Goal: Check status: Check status

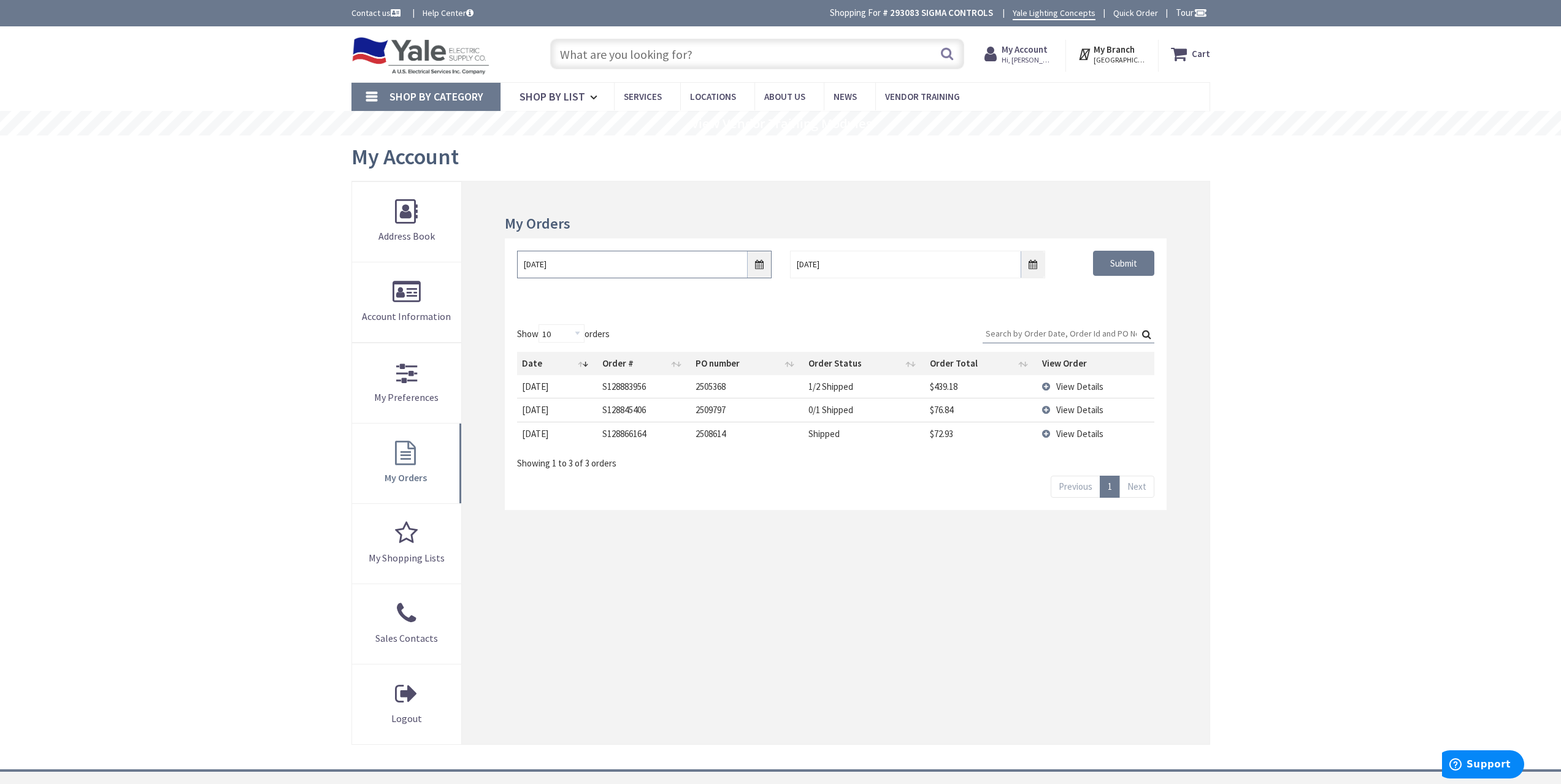
click at [762, 257] on input "[DATE]" at bounding box center [644, 264] width 255 height 28
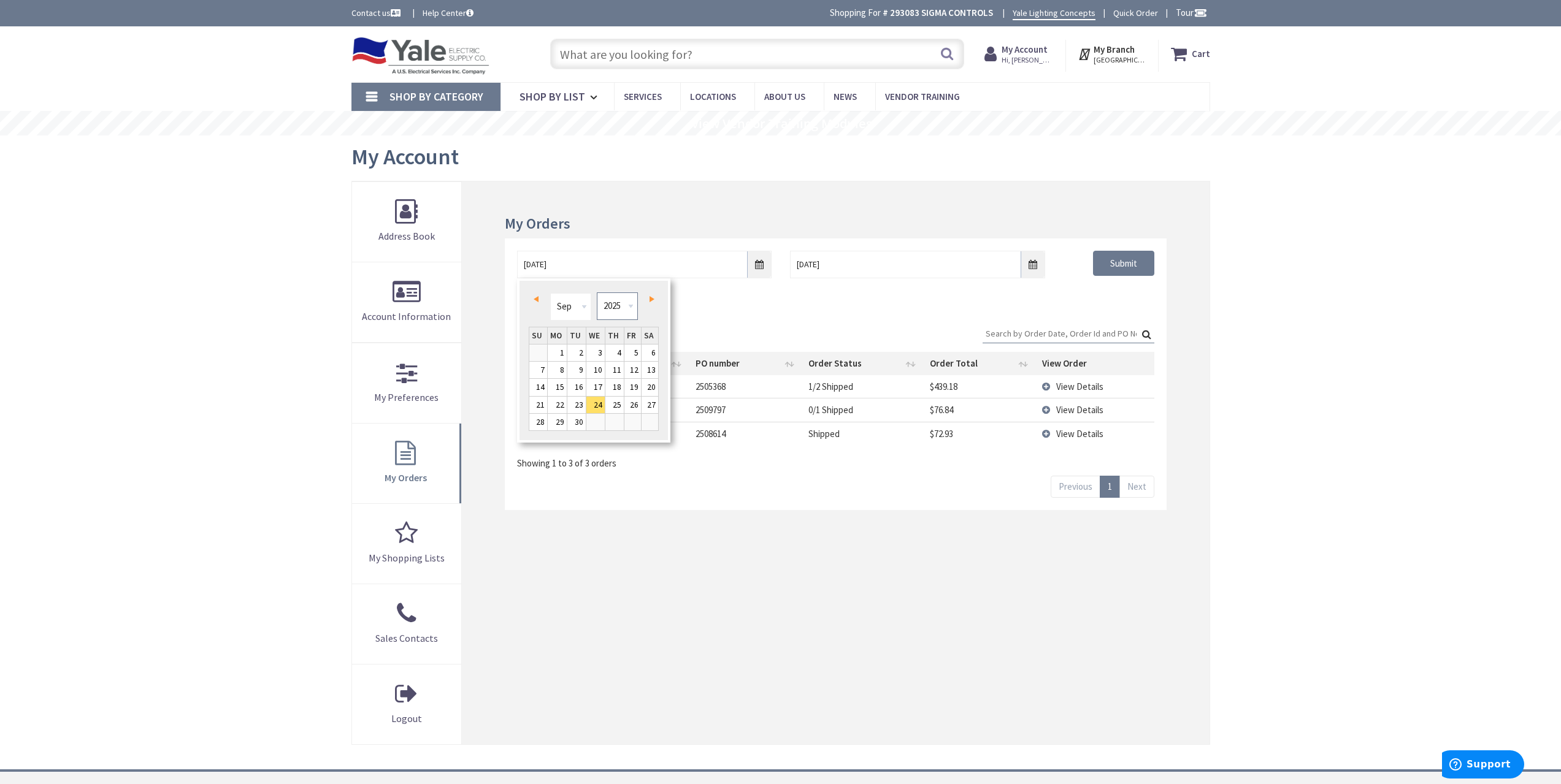
click at [619, 300] on select "1980 1981 1982 1983 1984 1985 1986 1987 1988 1989 1990 1991 1992 1993 1994 1995…" at bounding box center [617, 306] width 41 height 28
type input "[DATE]"
click at [1125, 308] on div "[DATE] [DATE] Submit" at bounding box center [835, 275] width 661 height 74
click at [1128, 264] on input "Submit" at bounding box center [1124, 264] width 61 height 26
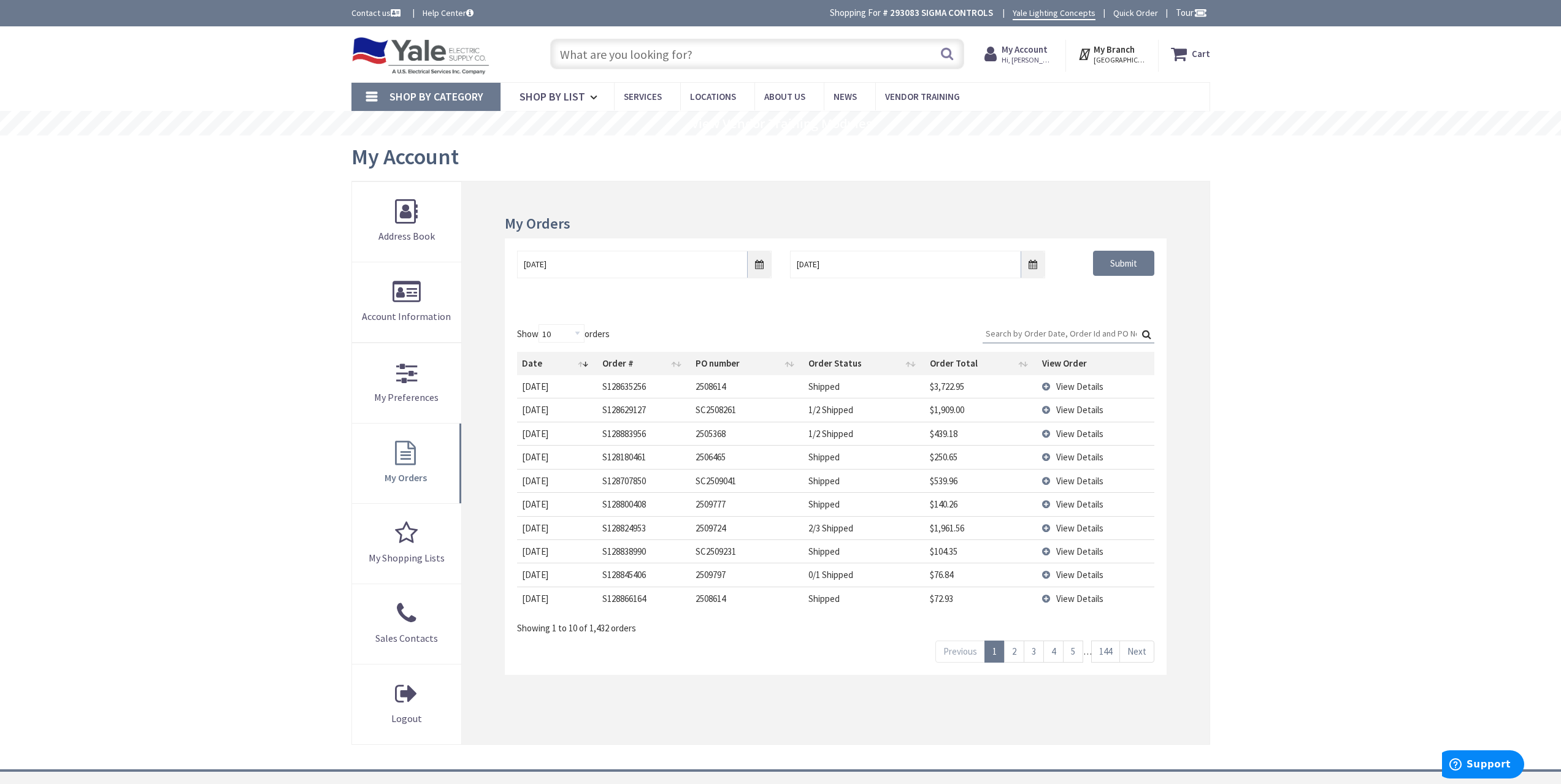
click at [1057, 326] on input "Search:" at bounding box center [1068, 334] width 172 height 18
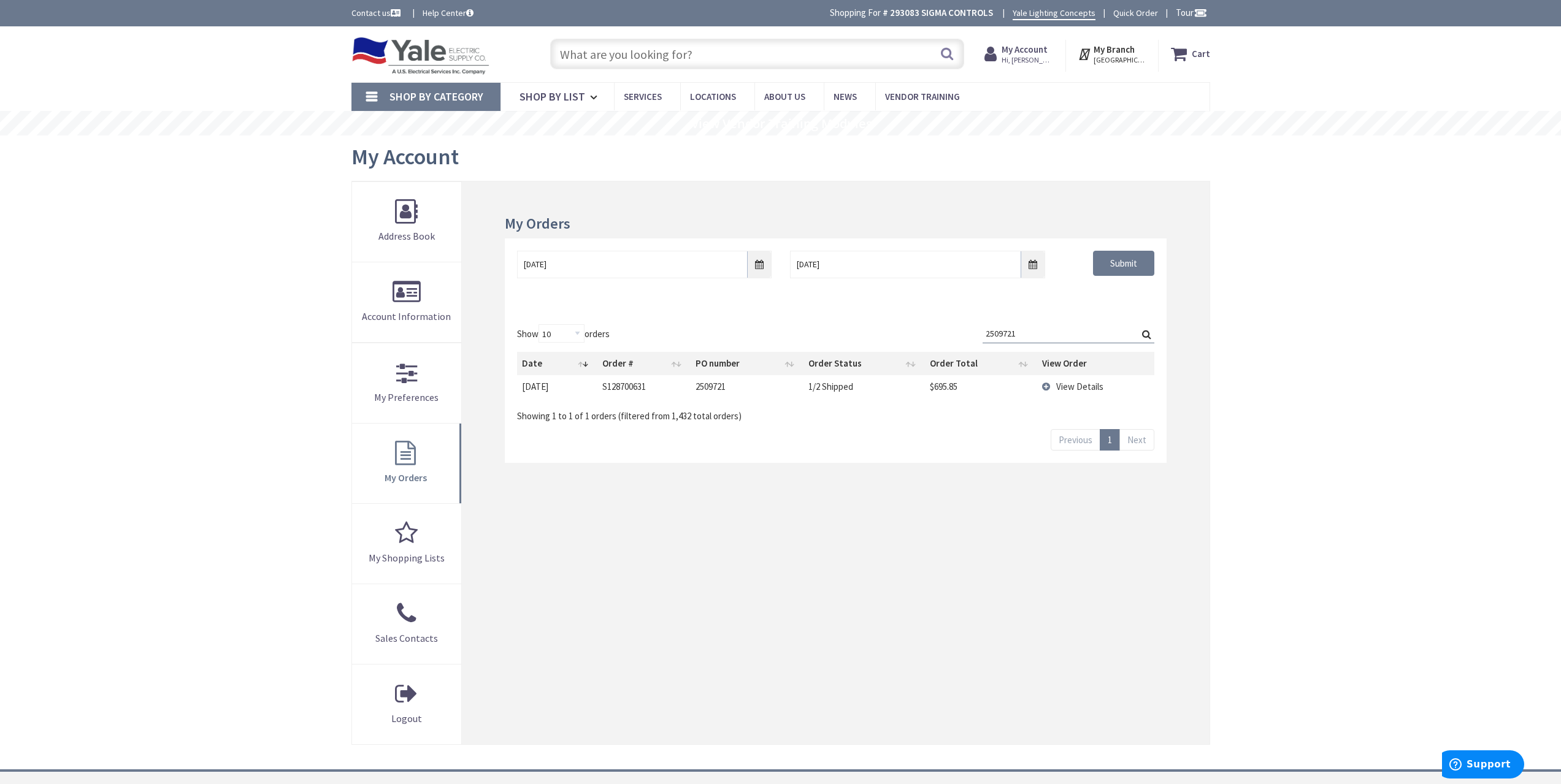
type input "2509721"
click at [1075, 382] on span "View Details" at bounding box center [1080, 386] width 47 height 12
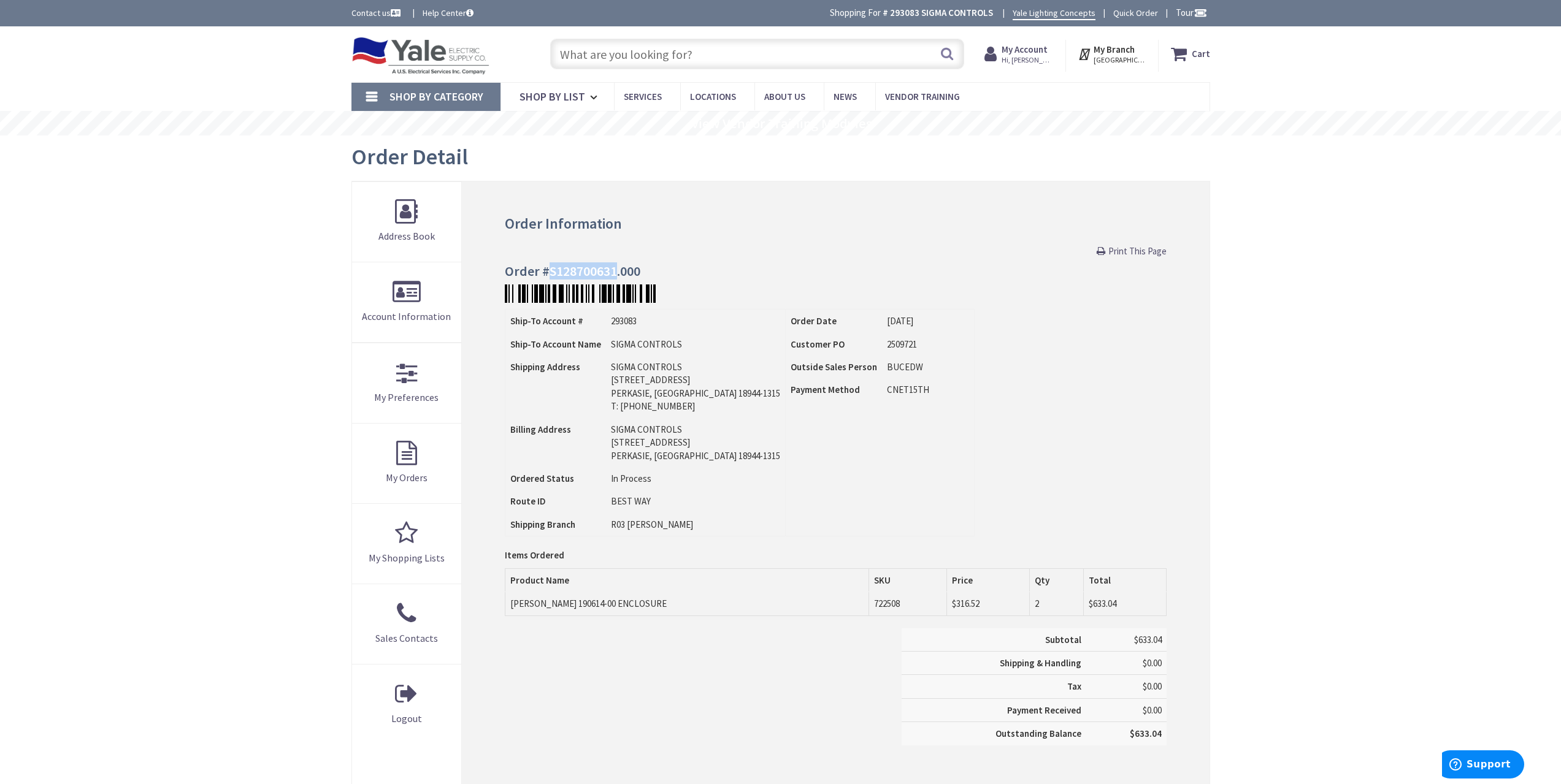
drag, startPoint x: 617, startPoint y: 271, endPoint x: 550, endPoint y: 278, distance: 67.4
click at [550, 278] on h4 "Order #S128700631.000" at bounding box center [835, 271] width 661 height 15
copy h4 "S128700631"
drag, startPoint x: 535, startPoint y: 606, endPoint x: 572, endPoint y: 606, distance: 37.0
click at [572, 606] on td "HOFF 190614-00 ENCLOSURE" at bounding box center [687, 604] width 364 height 23
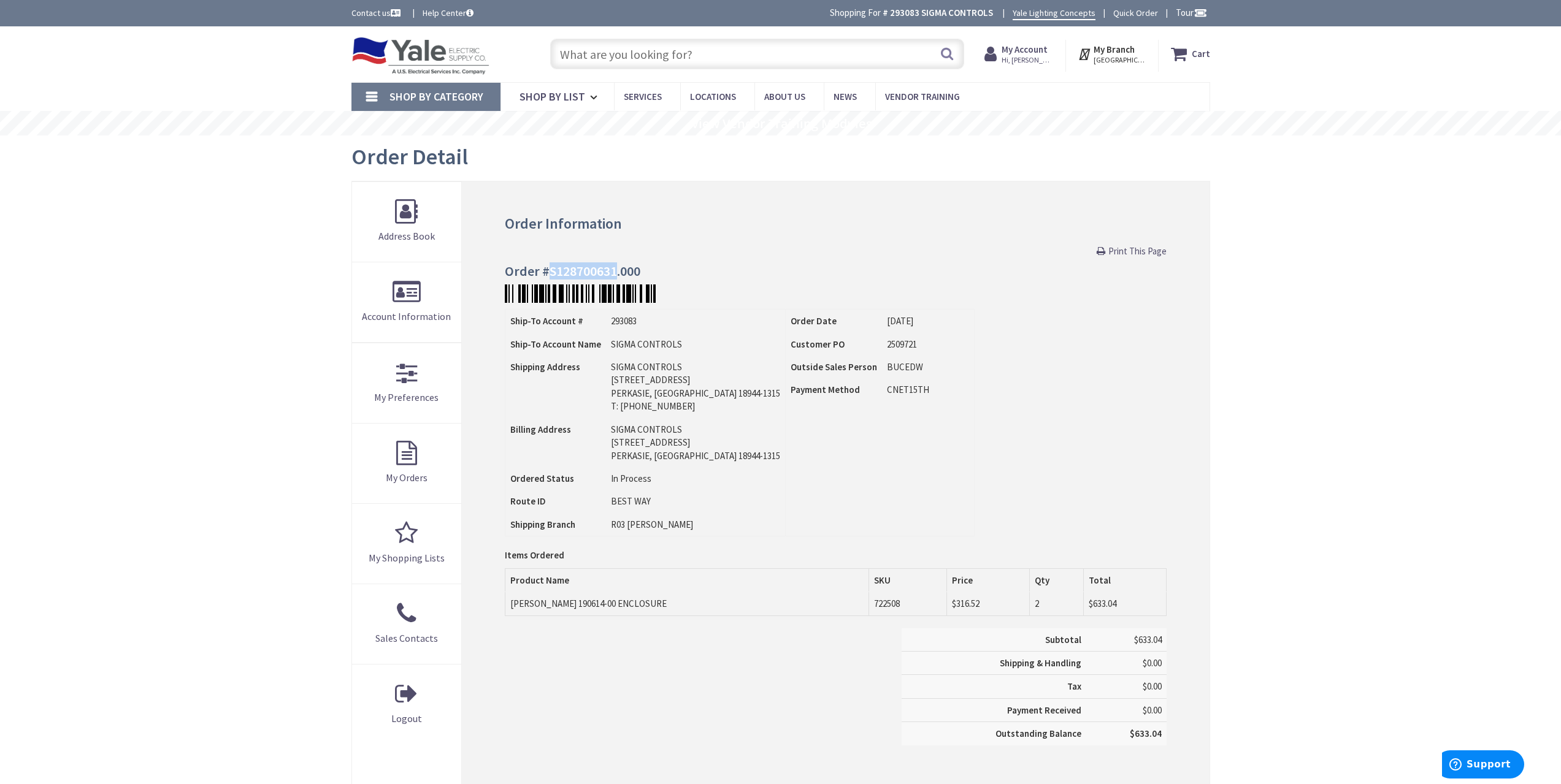
copy td "190614-00"
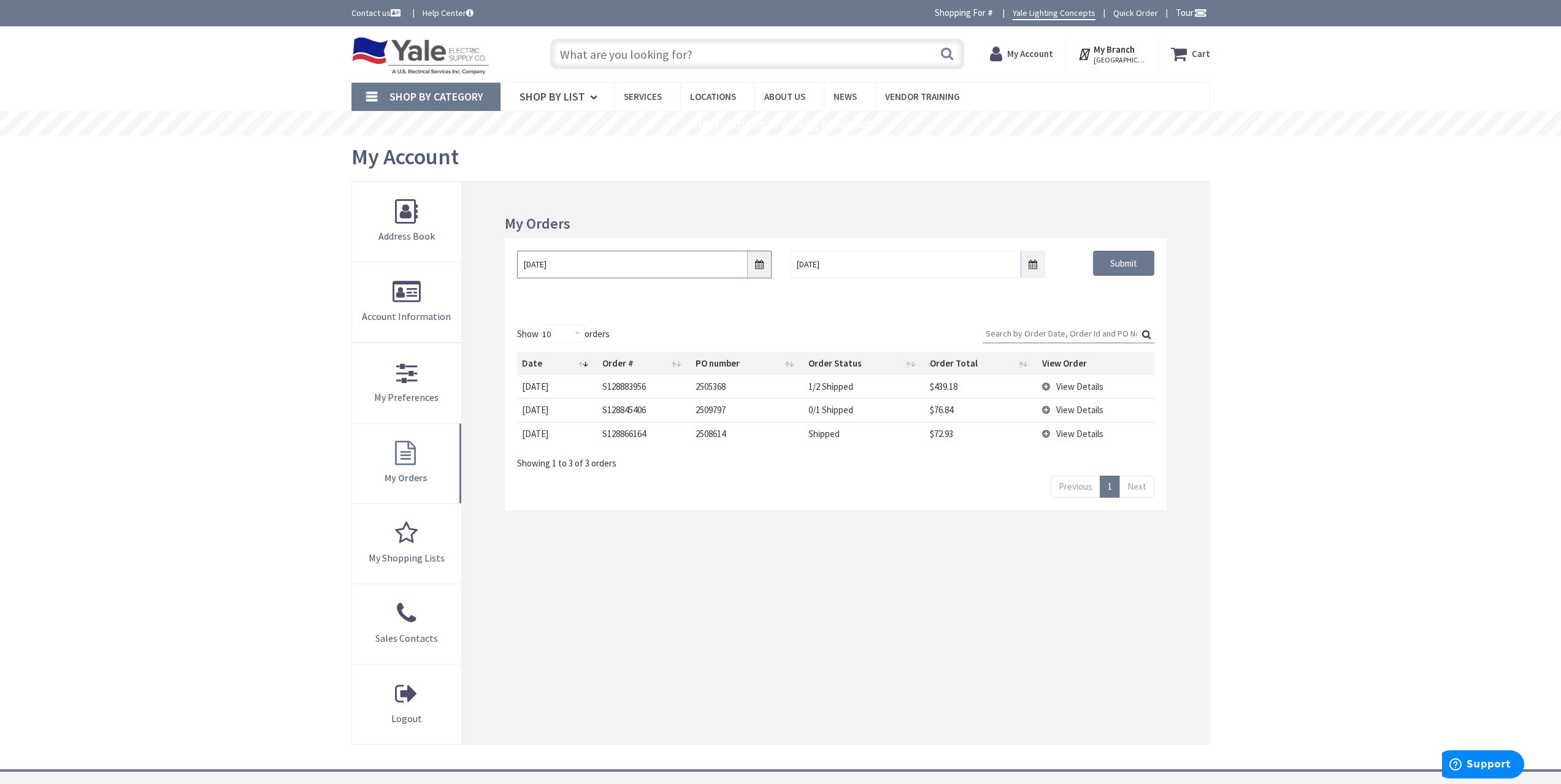
click at [765, 262] on input "[DATE]" at bounding box center [644, 264] width 255 height 28
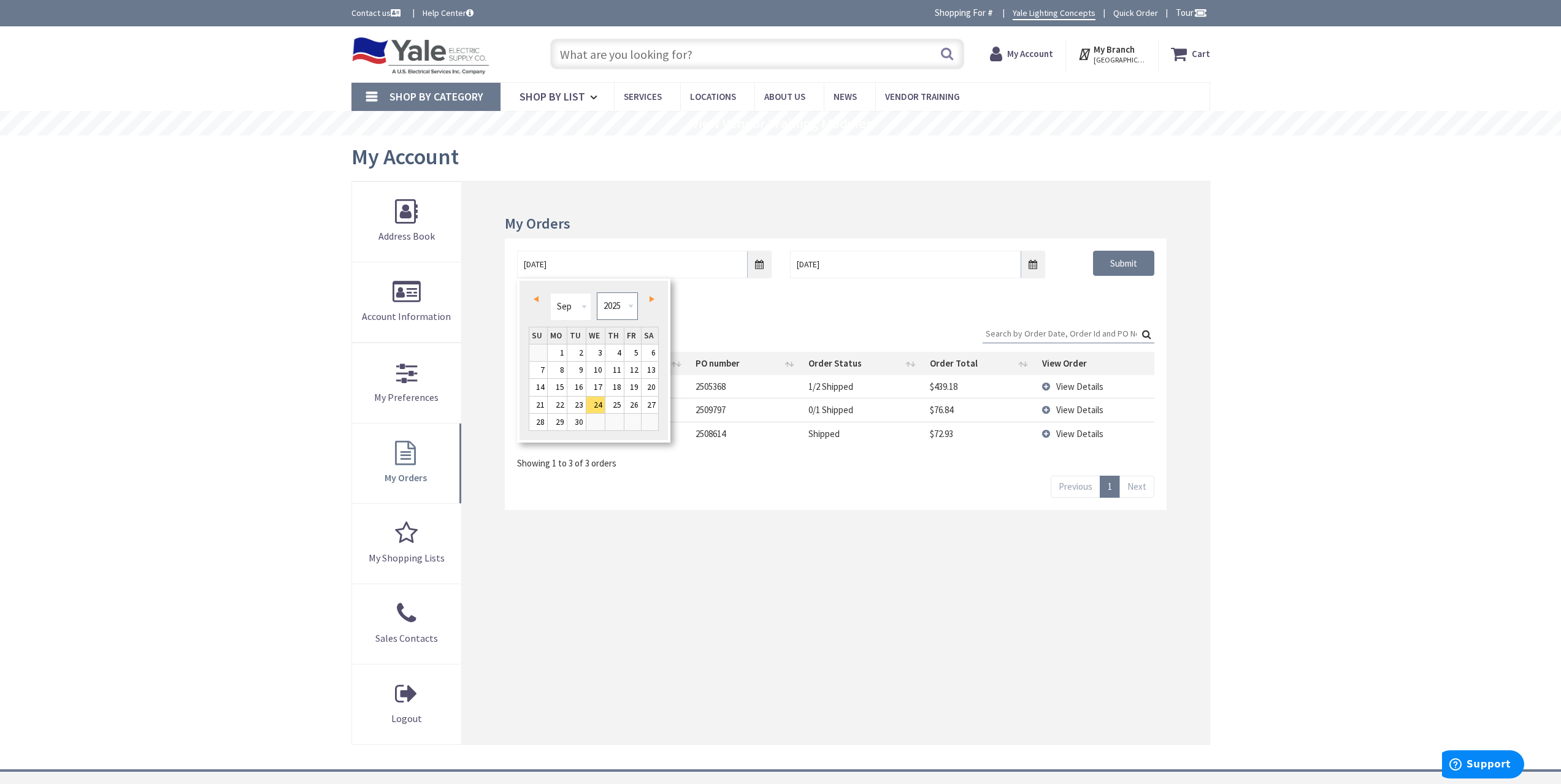
click at [626, 309] on select "1980 1981 1982 1983 1984 1985 1986 1987 1988 1989 1990 1991 1992 1993 1994 1995…" at bounding box center [617, 306] width 41 height 28
type input "[DATE]"
click at [1101, 296] on div "[DATE] [DATE] Submit" at bounding box center [835, 275] width 661 height 74
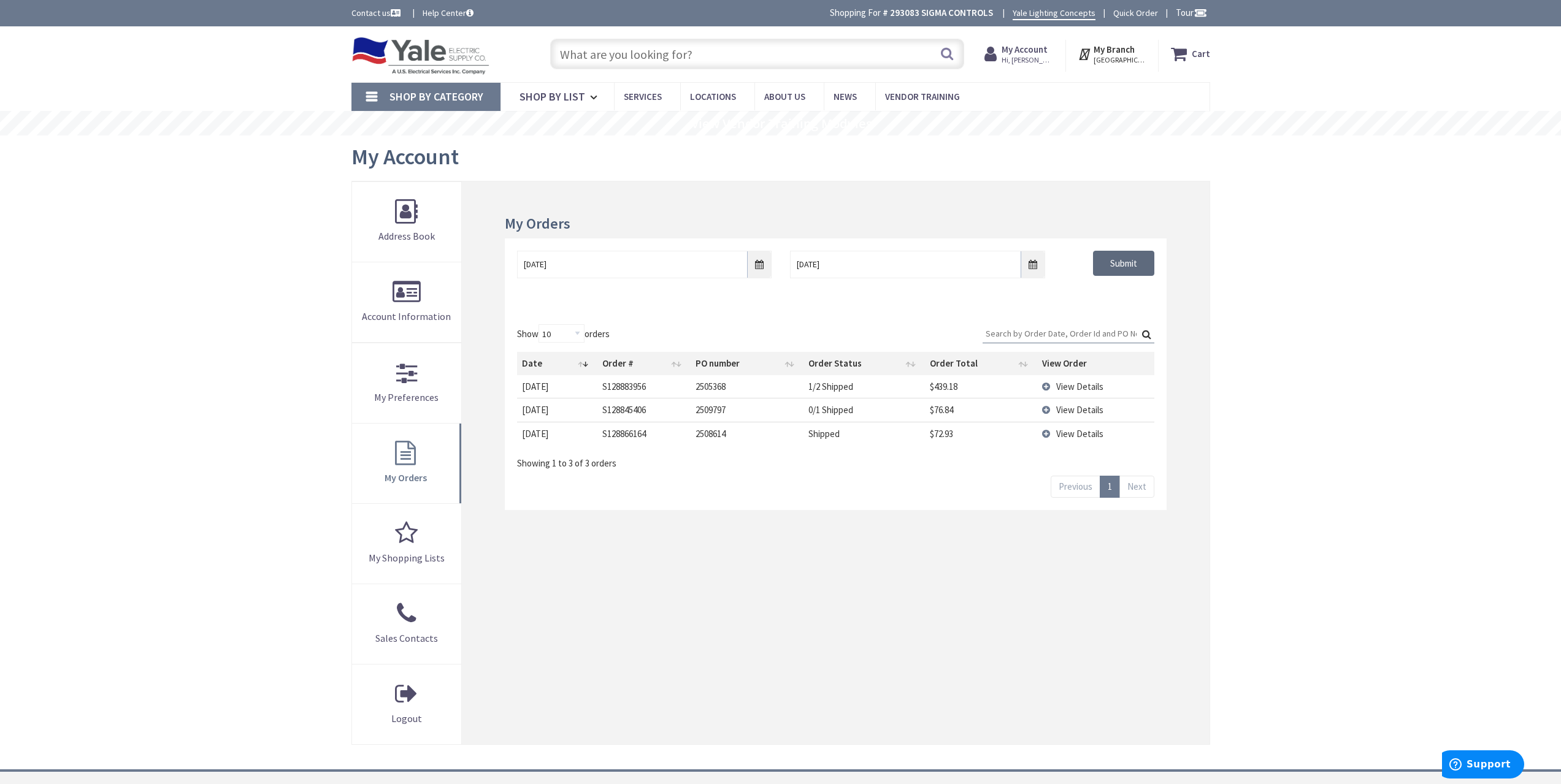
click at [1116, 262] on input "Submit" at bounding box center [1124, 264] width 61 height 26
click at [764, 270] on input "[DATE]" at bounding box center [644, 264] width 255 height 28
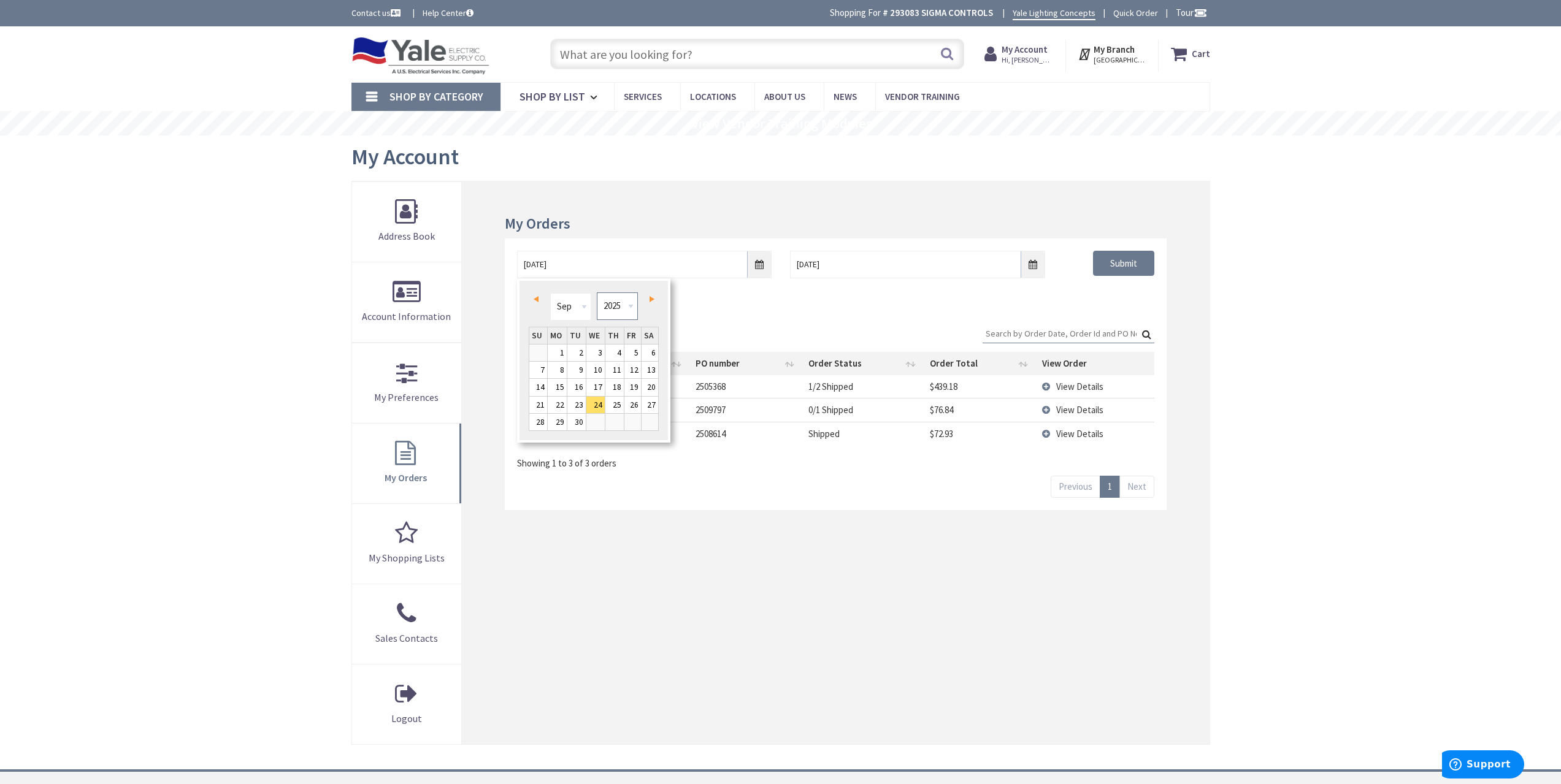
click at [620, 310] on select "1980 1981 1982 1983 1984 1985 1986 1987 1988 1989 1990 1991 1992 1993 1994 1995…" at bounding box center [617, 306] width 41 height 28
type input "[DATE]"
click at [1094, 300] on div "[DATE] [DATE] Submit" at bounding box center [835, 275] width 661 height 74
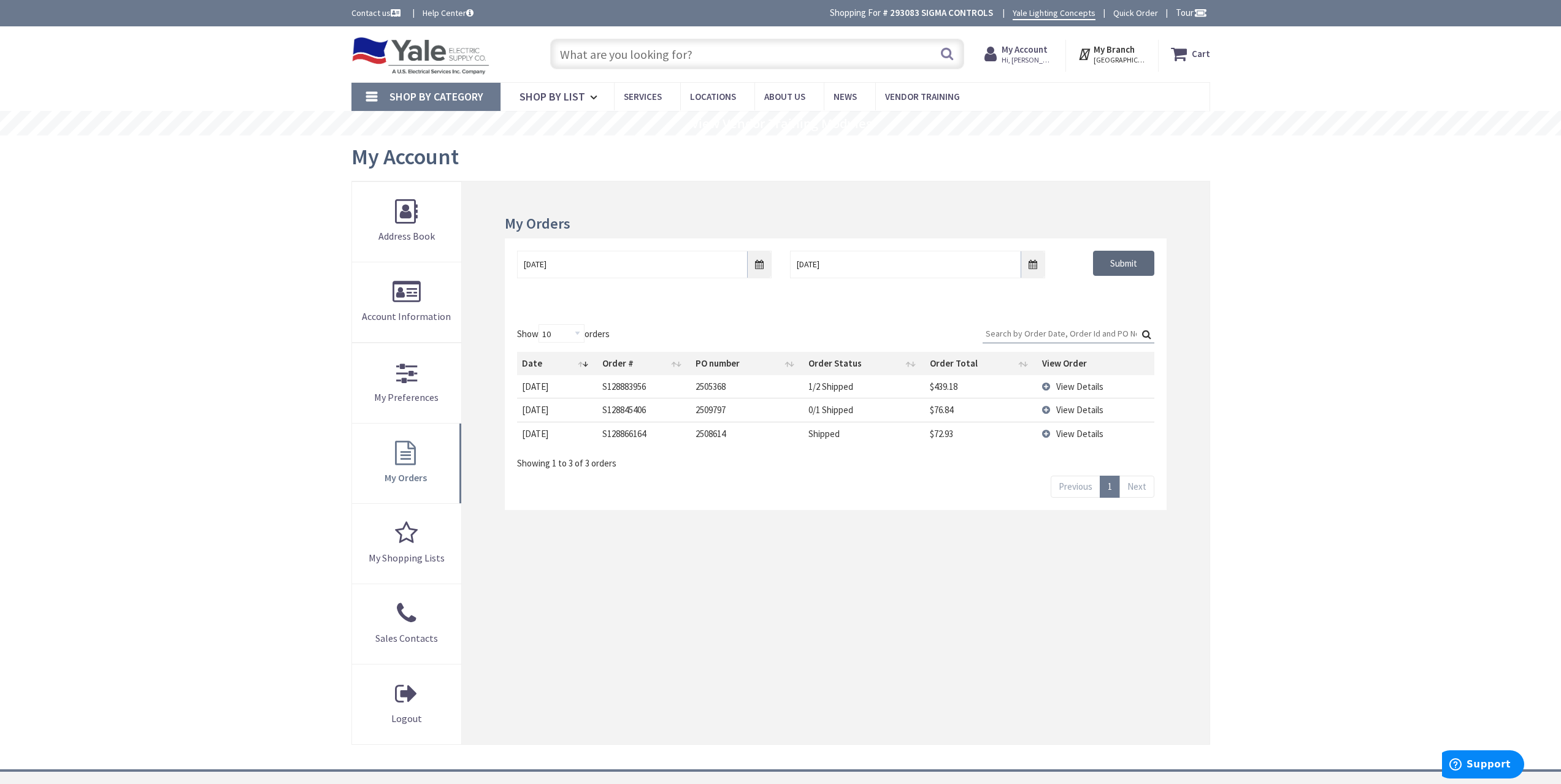
click at [1117, 264] on input "Submit" at bounding box center [1124, 264] width 61 height 26
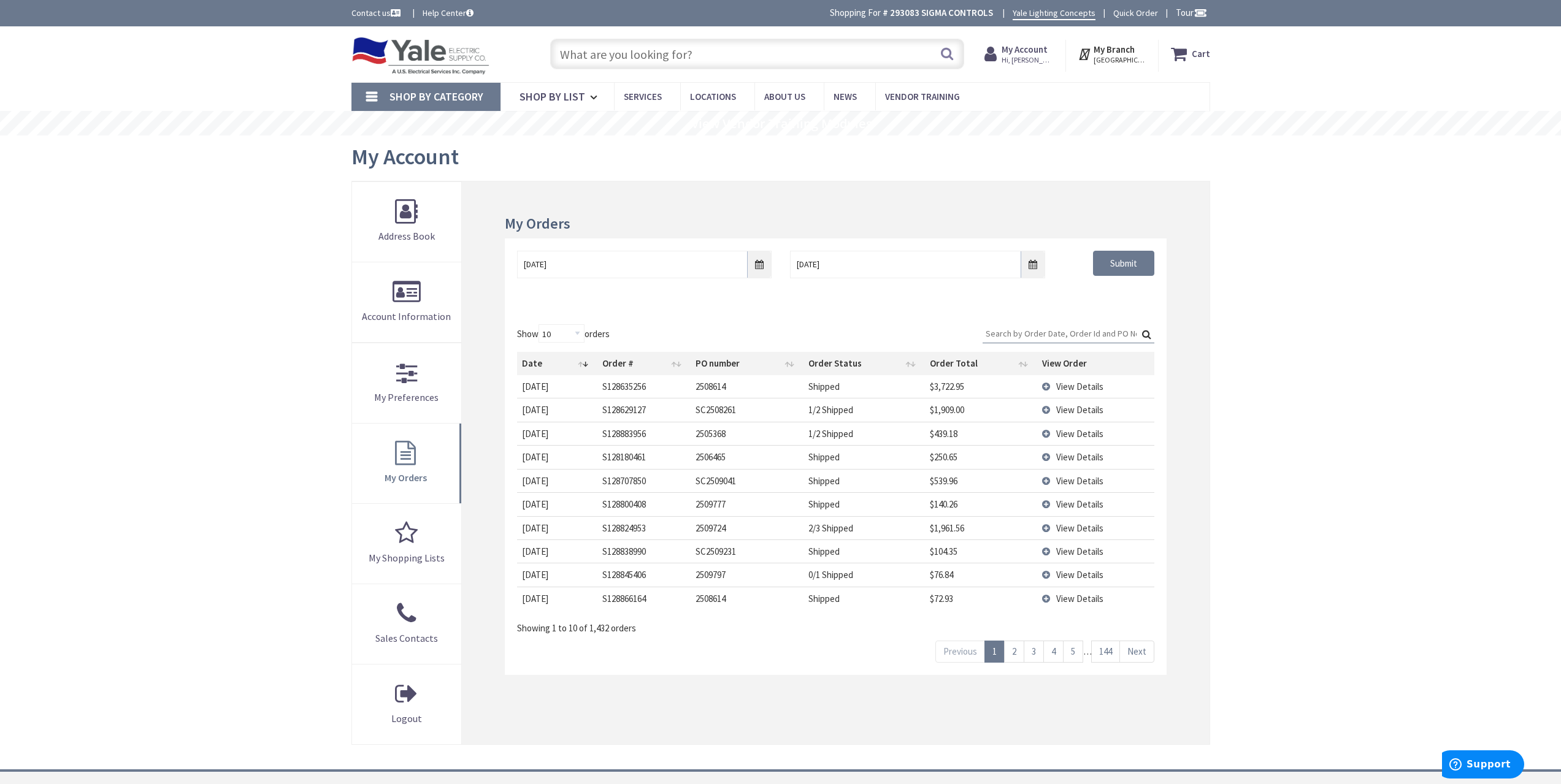
click at [1037, 326] on input "Search:" at bounding box center [1068, 334] width 172 height 18
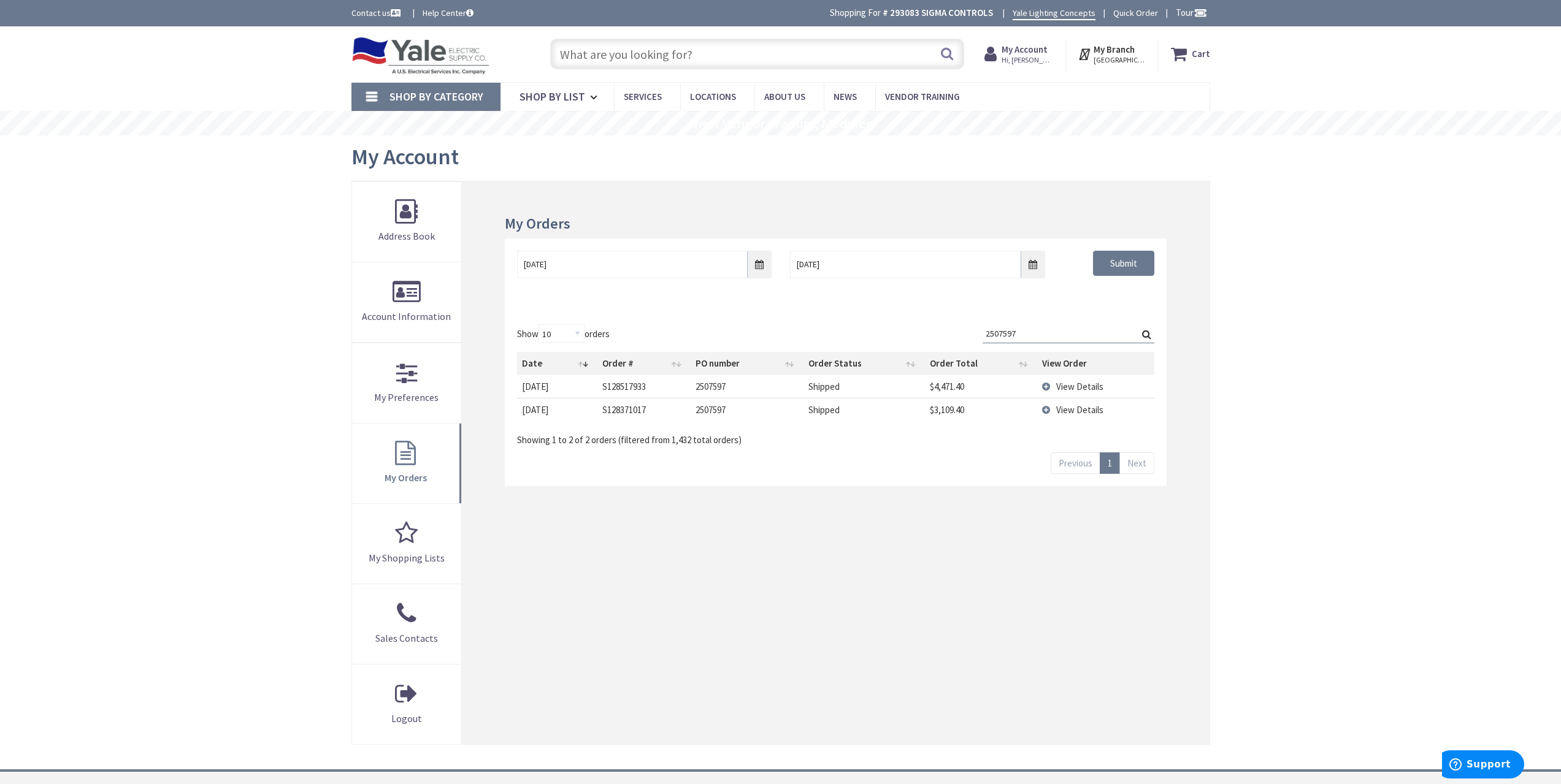
type input "2507597"
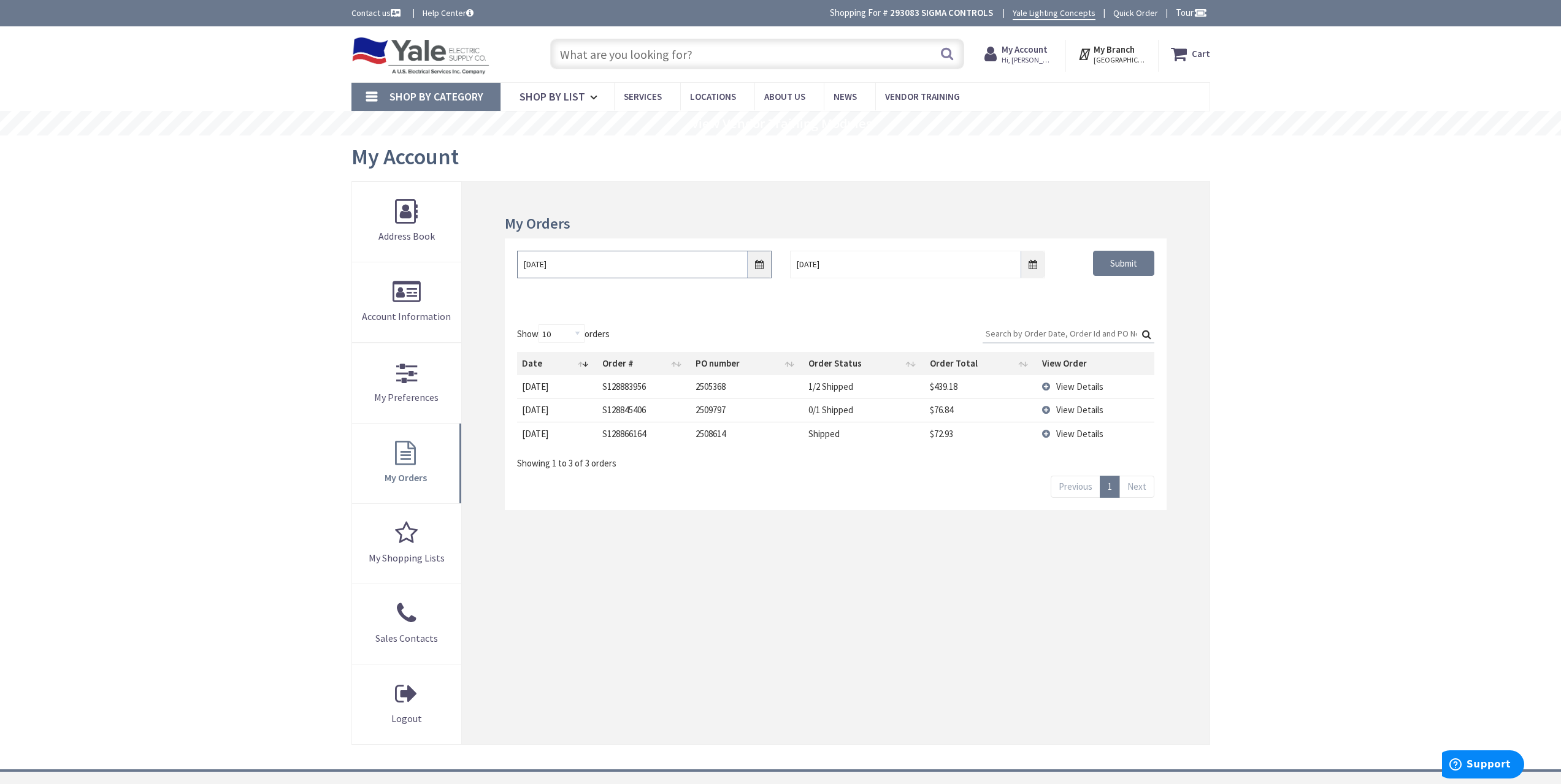
click at [761, 261] on input "[DATE]" at bounding box center [644, 264] width 255 height 28
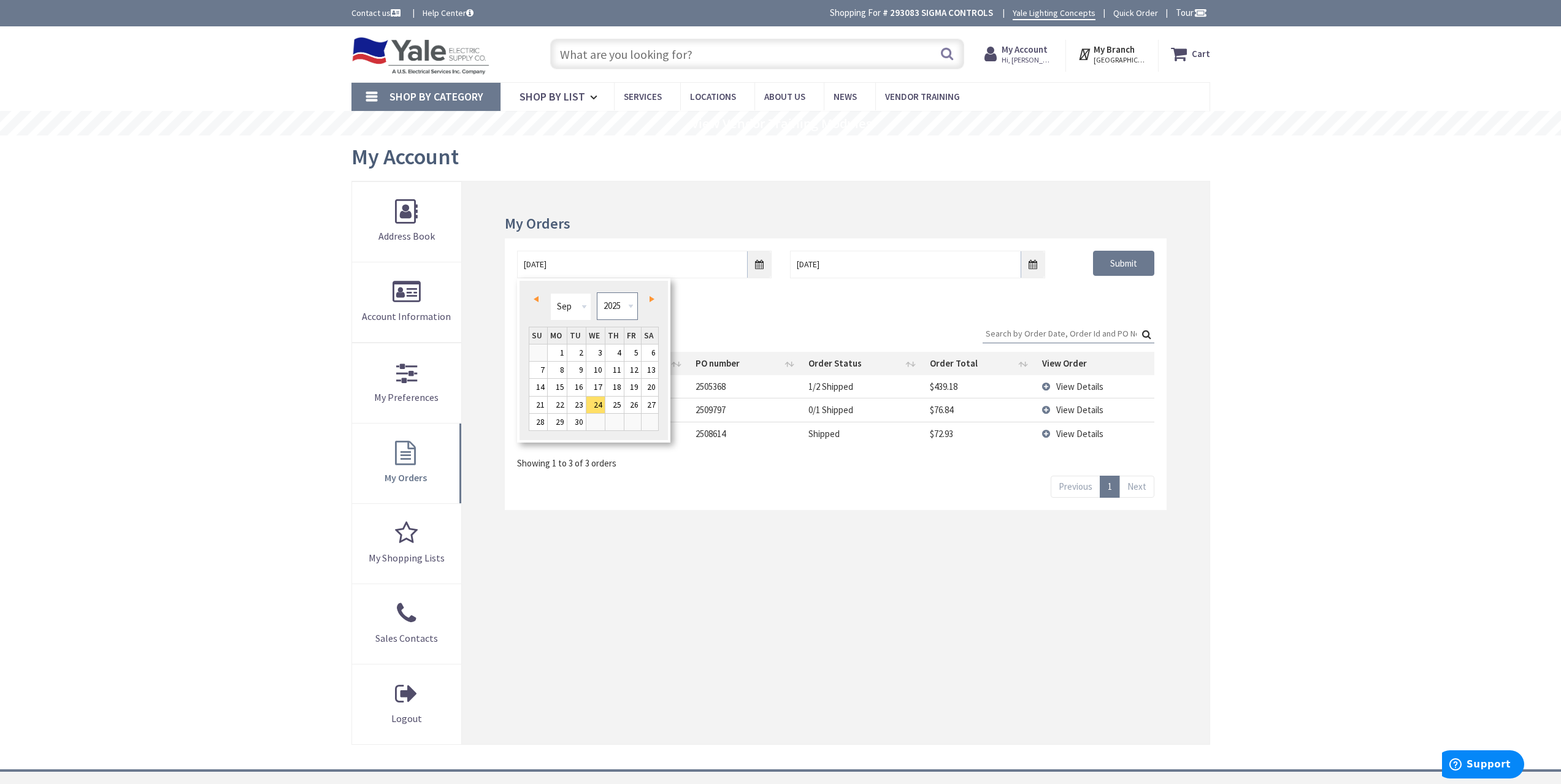
click at [624, 313] on select "1980 1981 1982 1983 1984 1985 1986 1987 1988 1989 1990 1991 1992 1993 1994 1995…" at bounding box center [617, 306] width 41 height 28
type input "[DATE]"
click at [1115, 300] on div "[DATE] [DATE] Submit" at bounding box center [835, 275] width 661 height 74
click at [1123, 262] on input "Submit" at bounding box center [1124, 264] width 61 height 26
